Goal: Task Accomplishment & Management: Manage account settings

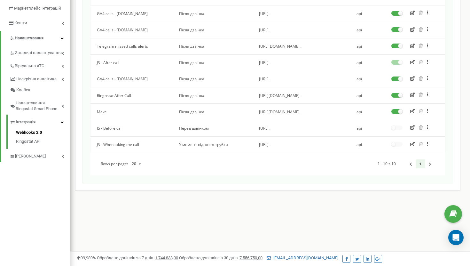
scroll to position [118, 0]
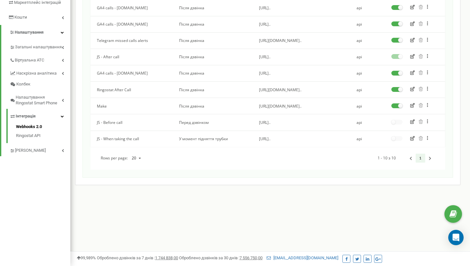
click at [301, 91] on span "[URL][DOMAIN_NAME].." at bounding box center [280, 89] width 43 height 5
click at [331, 92] on td "[URL][DOMAIN_NAME].." at bounding box center [300, 89] width 97 height 16
click at [284, 87] on span "[URL][DOMAIN_NAME].." at bounding box center [280, 89] width 43 height 5
click at [413, 89] on icon "button" at bounding box center [412, 89] width 4 height 4
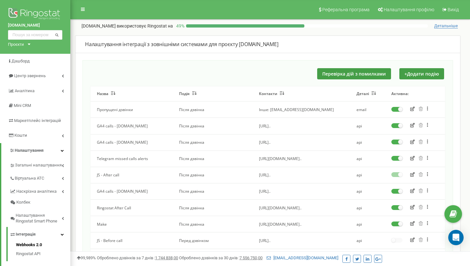
scroll to position [118, 0]
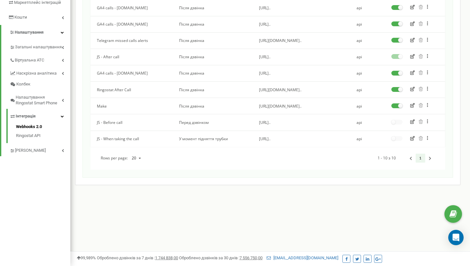
click at [397, 88] on label at bounding box center [396, 87] width 11 height 1
click at [0, 0] on input "checkbox" at bounding box center [0, 0] width 0 height 0
